Goal: Navigation & Orientation: Find specific page/section

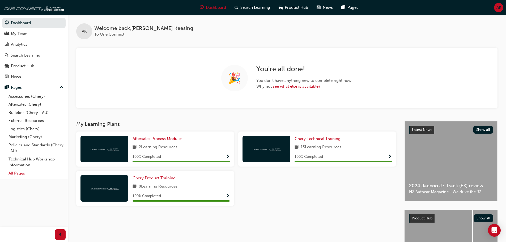
click at [15, 170] on link "All Pages" at bounding box center [35, 173] width 59 height 8
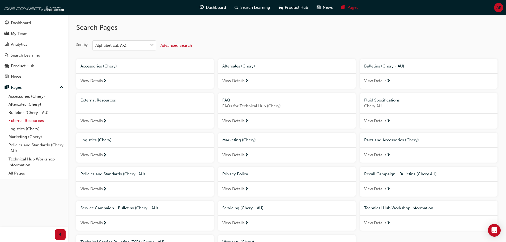
click at [30, 121] on link "External Resources" at bounding box center [35, 121] width 59 height 8
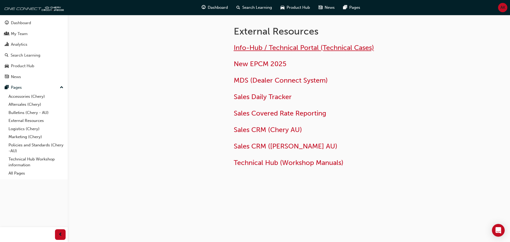
click at [286, 46] on span "Info-Hub / Technical Portal (Technical Cases)" at bounding box center [304, 48] width 140 height 8
